Goal: Task Accomplishment & Management: Use online tool/utility

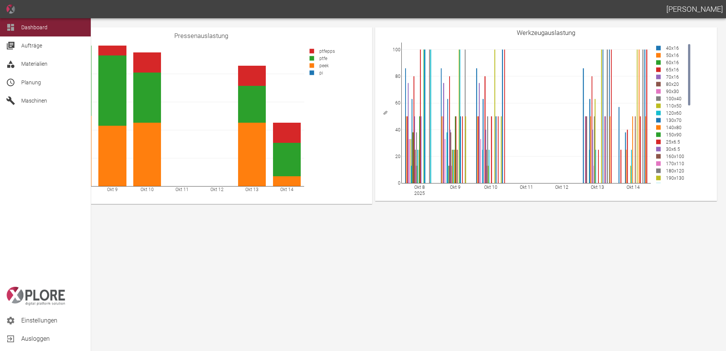
click at [47, 83] on span "Planung" at bounding box center [52, 82] width 63 height 9
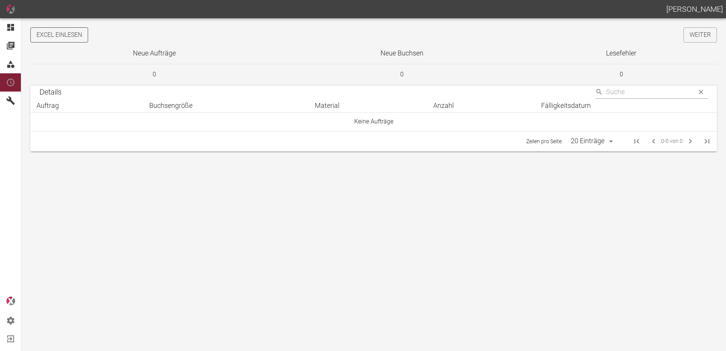
click at [63, 41] on button "Excel einlesen" at bounding box center [59, 34] width 58 height 15
click at [704, 36] on link "Weiter" at bounding box center [699, 34] width 33 height 15
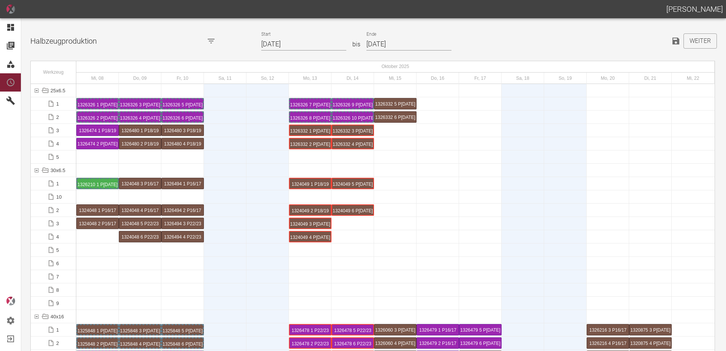
click at [305, 45] on input "[DATE]" at bounding box center [303, 44] width 85 height 13
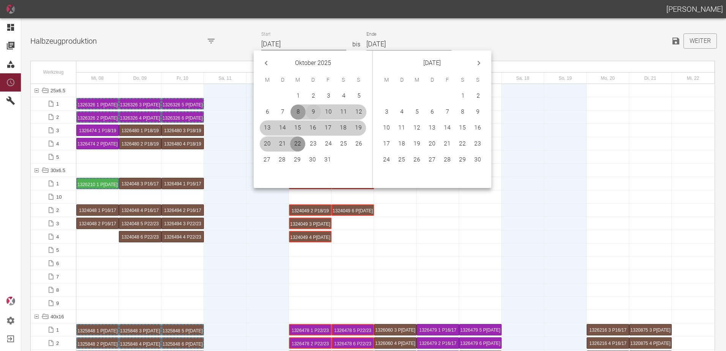
click at [313, 111] on button "9" at bounding box center [312, 111] width 15 height 15
type input "[DATE]"
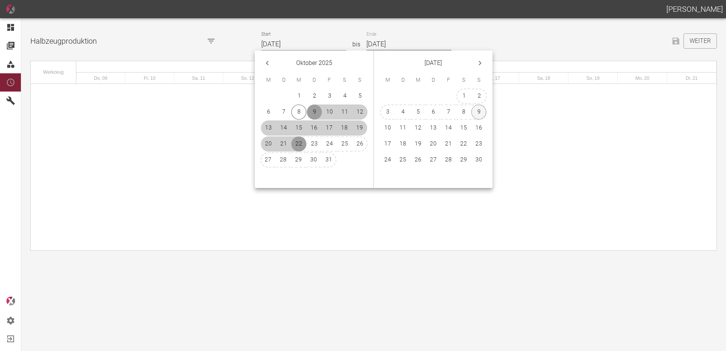
click at [474, 108] on button "9" at bounding box center [478, 111] width 15 height 15
type input "[DATE]"
